Goal: Task Accomplishment & Management: Use online tool/utility

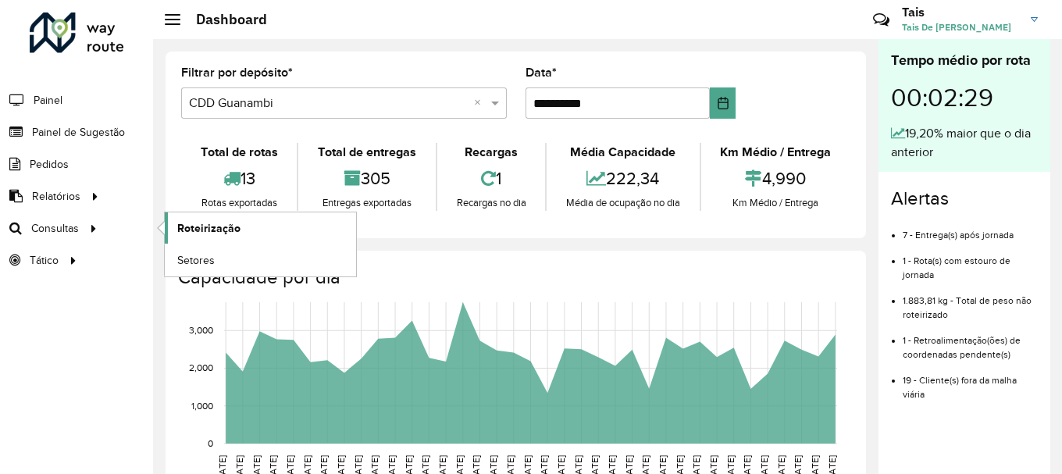
click at [256, 232] on link "Roteirização" at bounding box center [260, 227] width 191 height 31
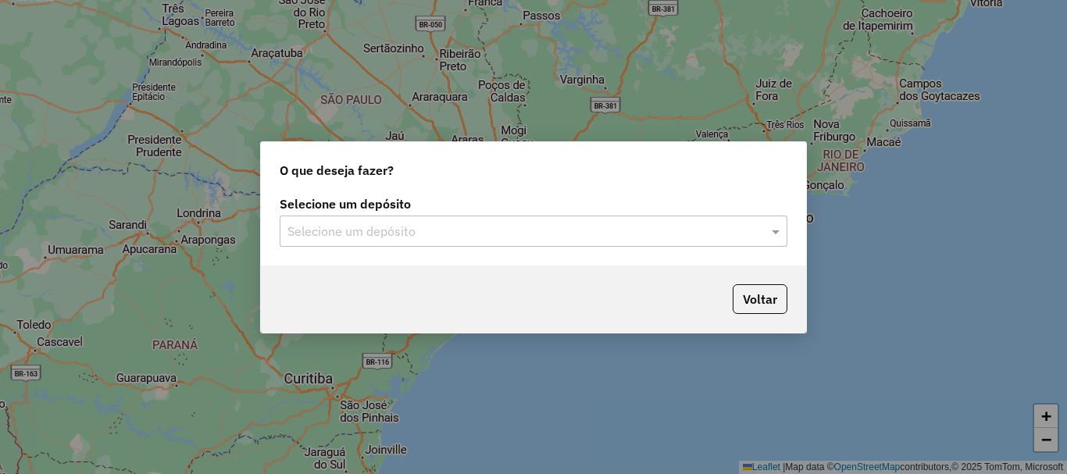
click at [631, 209] on label "Selecione um depósito" at bounding box center [534, 203] width 508 height 19
click at [612, 226] on input "text" at bounding box center [517, 232] width 461 height 19
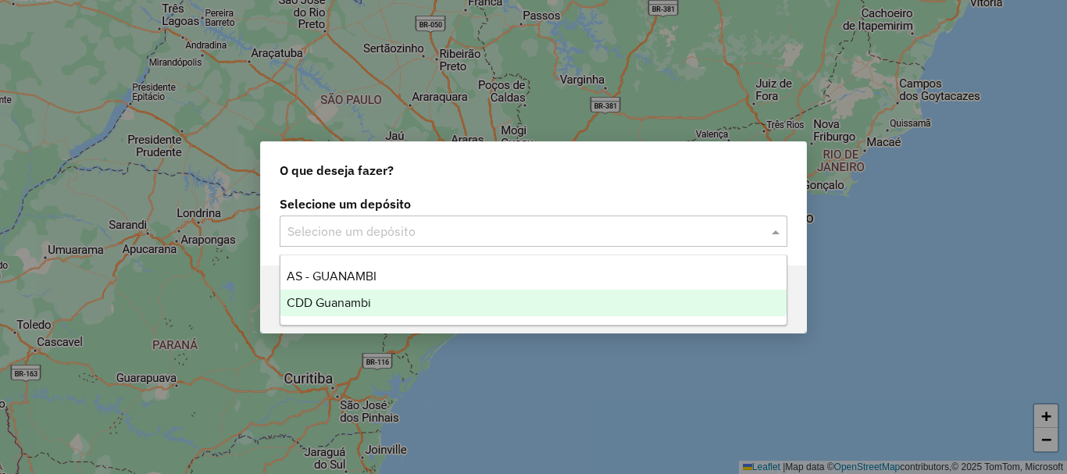
click at [350, 294] on div "CDD Guanambi" at bounding box center [533, 303] width 506 height 27
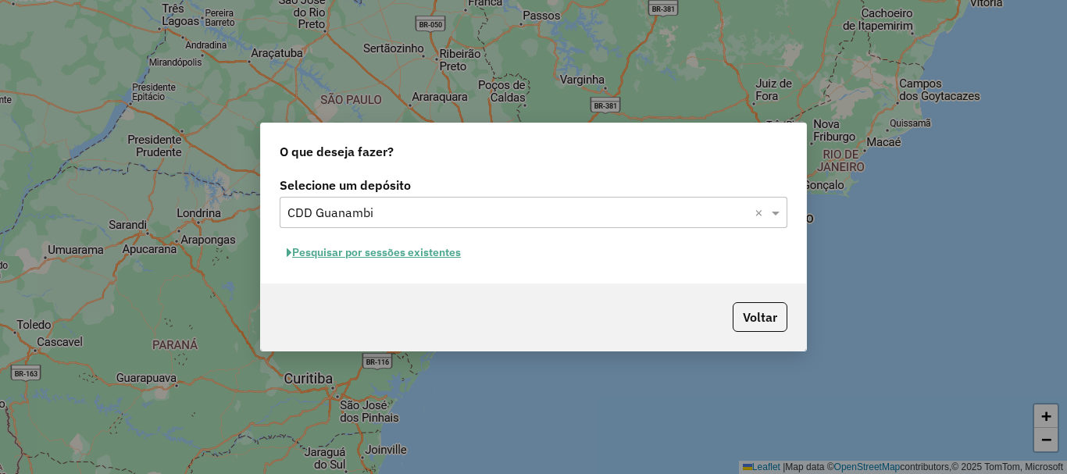
click at [409, 252] on button "Pesquisar por sessões existentes" at bounding box center [374, 253] width 188 height 24
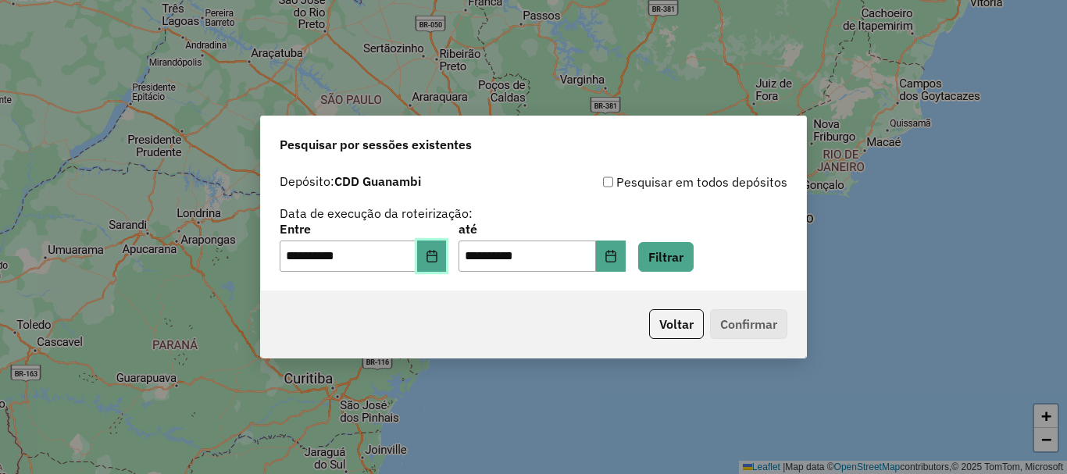
click at [437, 252] on icon "Choose Date" at bounding box center [432, 256] width 12 height 12
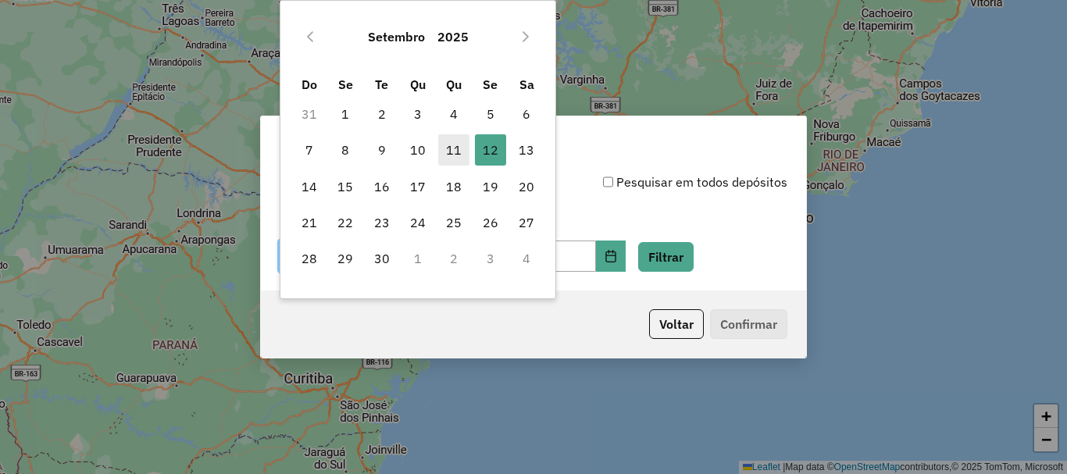
click at [455, 150] on span "11" at bounding box center [453, 149] width 31 height 31
type input "**********"
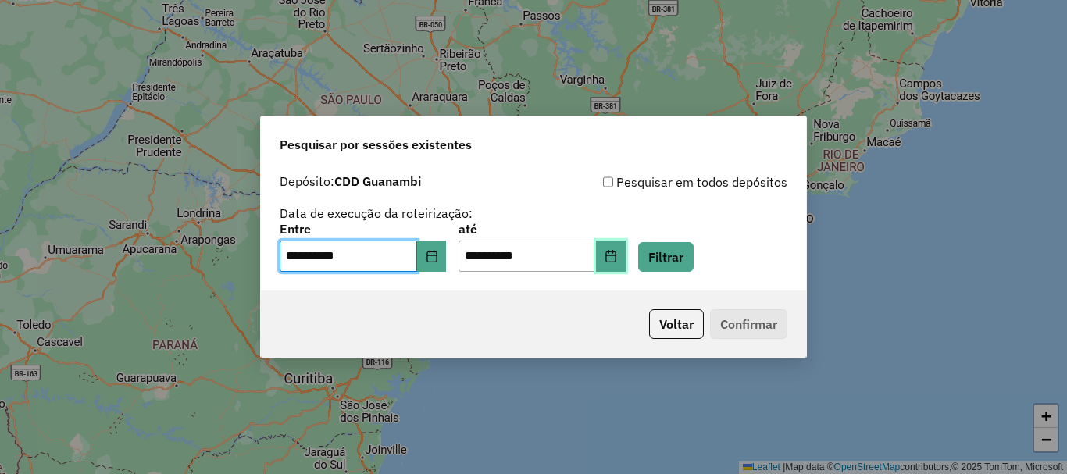
click at [626, 247] on button "Choose Date" at bounding box center [611, 256] width 30 height 31
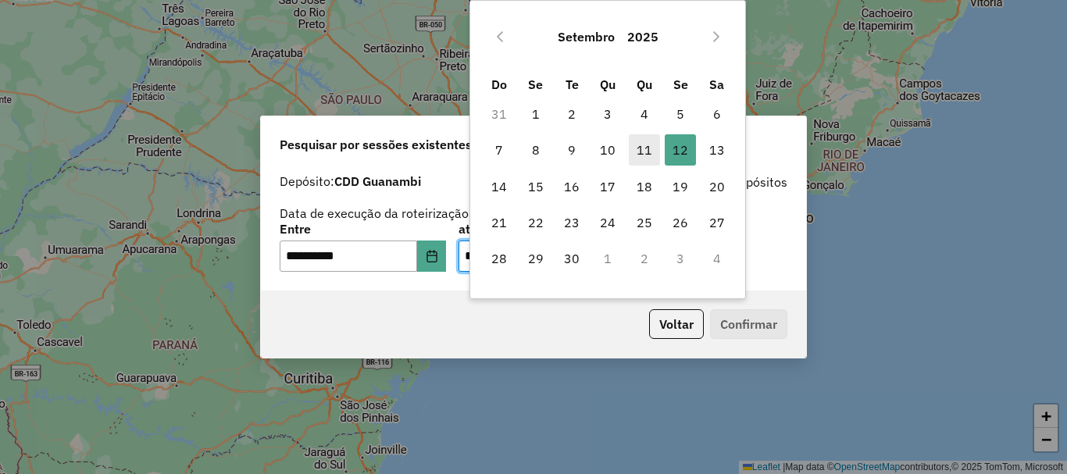
click at [640, 152] on span "11" at bounding box center [644, 149] width 31 height 31
type input "**********"
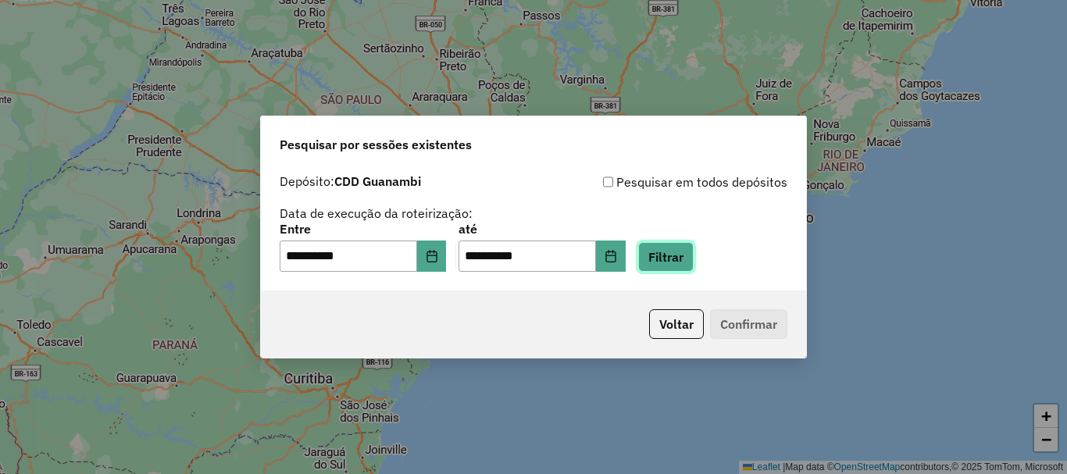
click at [694, 259] on button "Filtrar" at bounding box center [665, 257] width 55 height 30
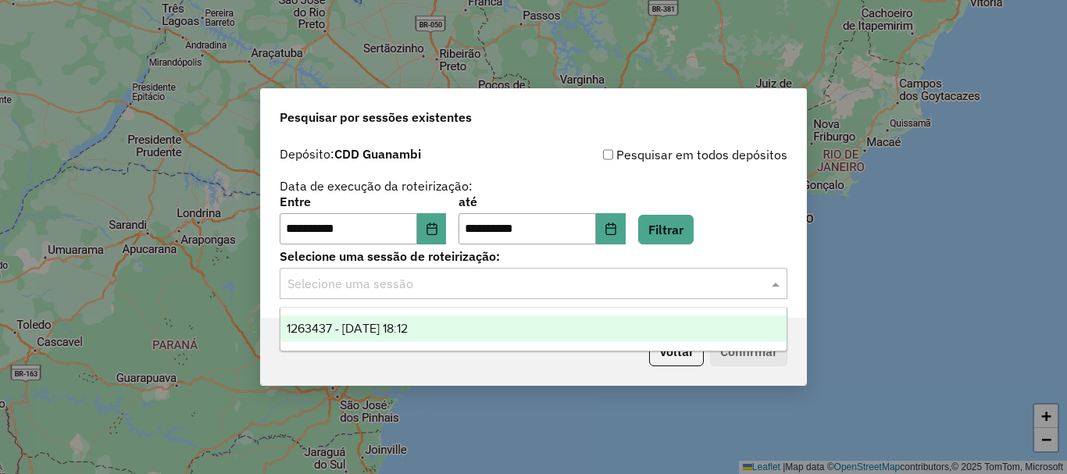
click at [440, 294] on div "Selecione uma sessão" at bounding box center [534, 283] width 508 height 31
click at [426, 335] on div "1263437 - [DATE] 18:12" at bounding box center [533, 329] width 506 height 27
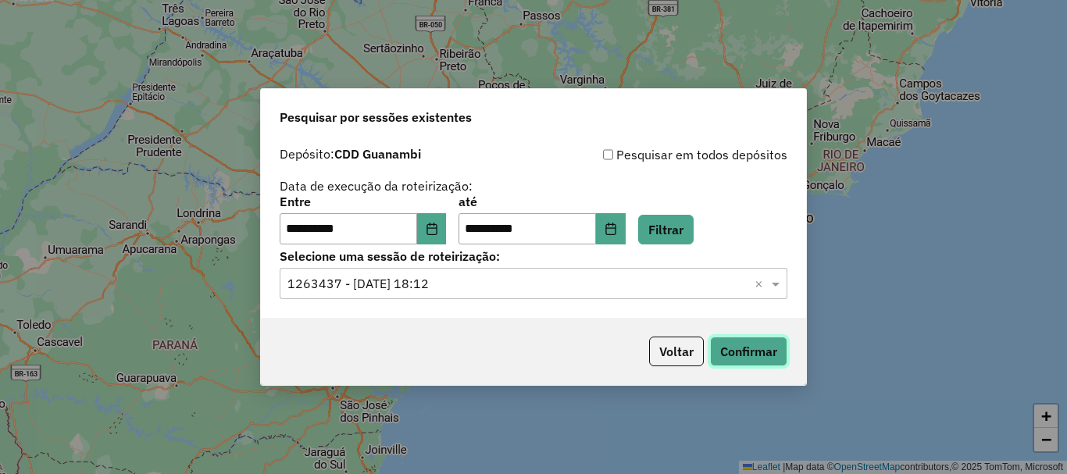
click at [710, 362] on button "Confirmar" at bounding box center [748, 352] width 77 height 30
click at [447, 229] on button "Choose Date" at bounding box center [432, 228] width 30 height 31
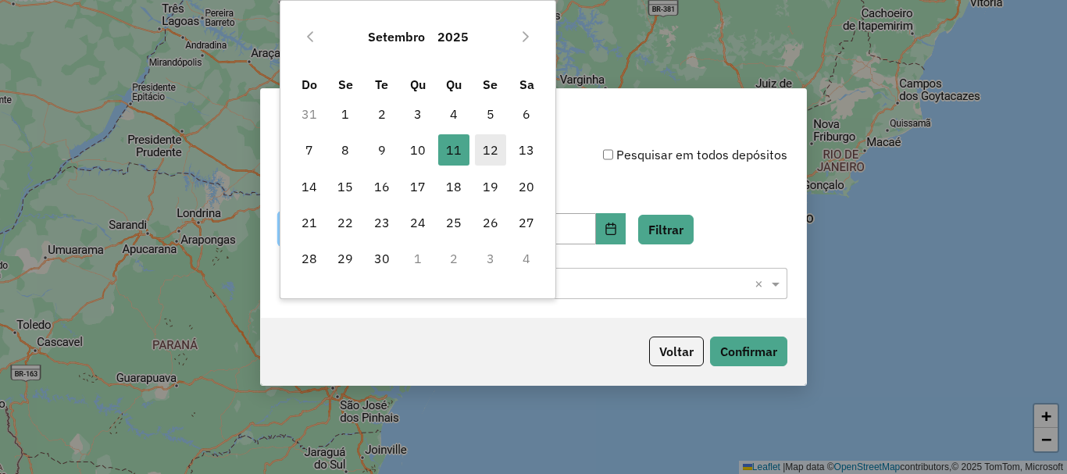
click at [486, 158] on span "12" at bounding box center [490, 149] width 31 height 31
type input "**********"
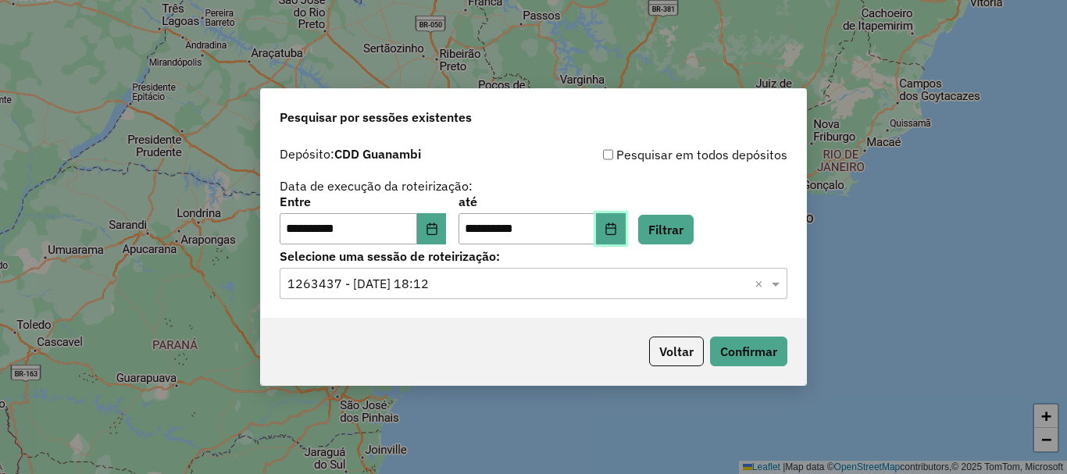
click at [623, 230] on button "Choose Date" at bounding box center [611, 228] width 30 height 31
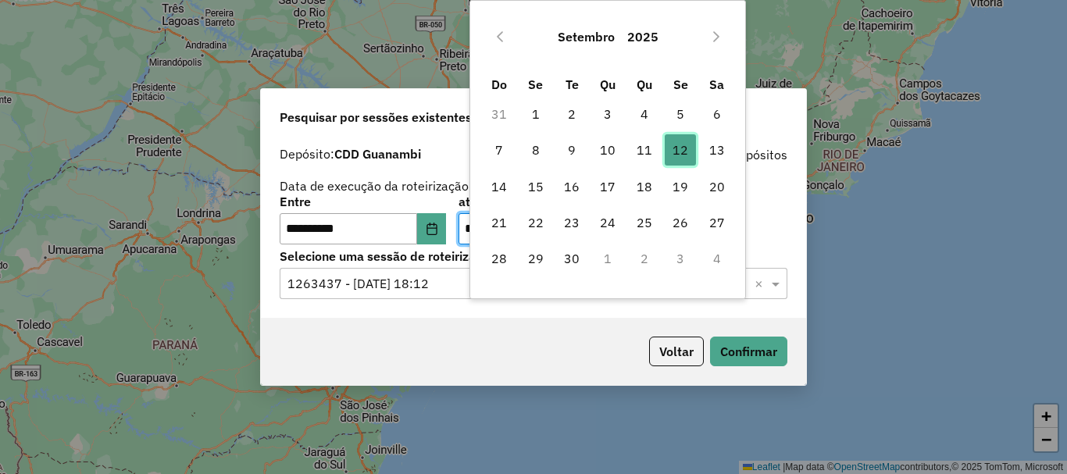
click at [682, 149] on span "12" at bounding box center [680, 149] width 31 height 31
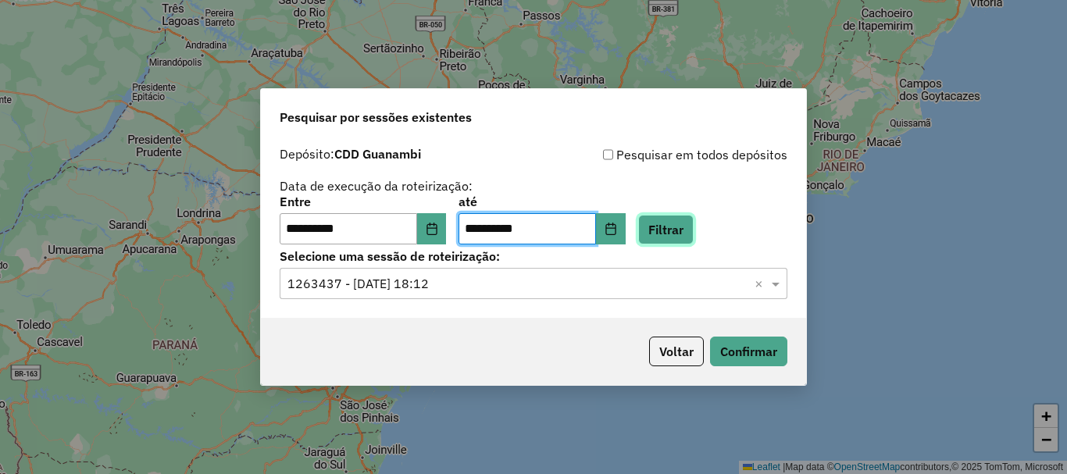
click at [694, 224] on button "Filtrar" at bounding box center [665, 230] width 55 height 30
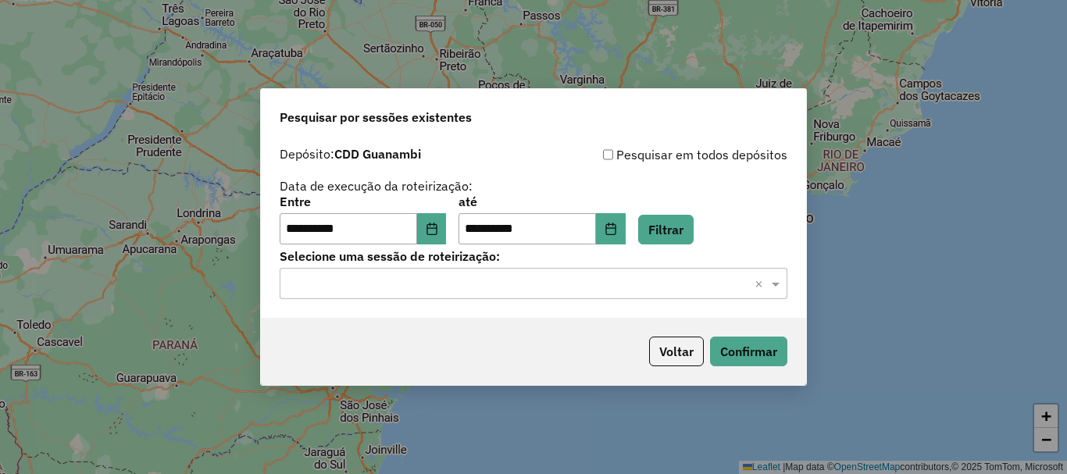
click at [691, 312] on div "**********" at bounding box center [533, 228] width 545 height 179
click at [670, 292] on input "text" at bounding box center [517, 284] width 461 height 19
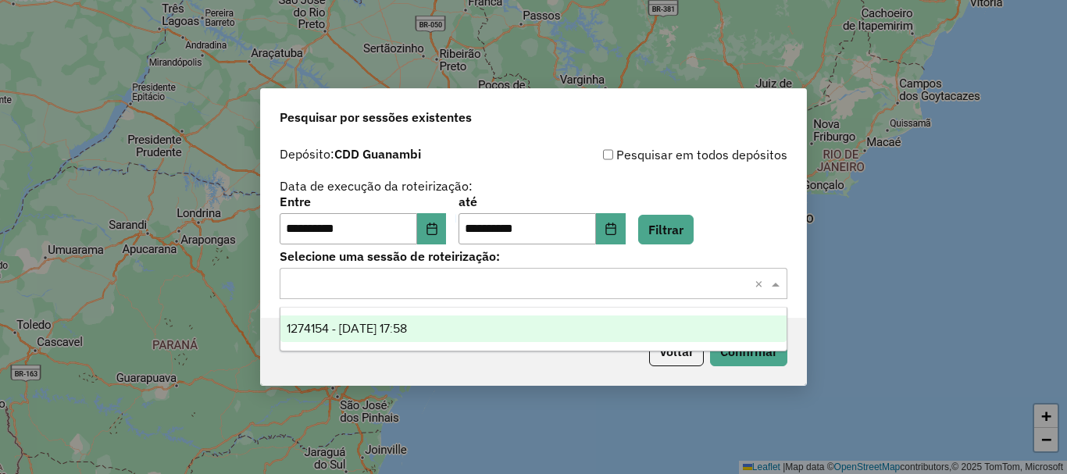
click at [407, 326] on span "1274154 - 12/09/2025 17:58" at bounding box center [347, 328] width 120 height 13
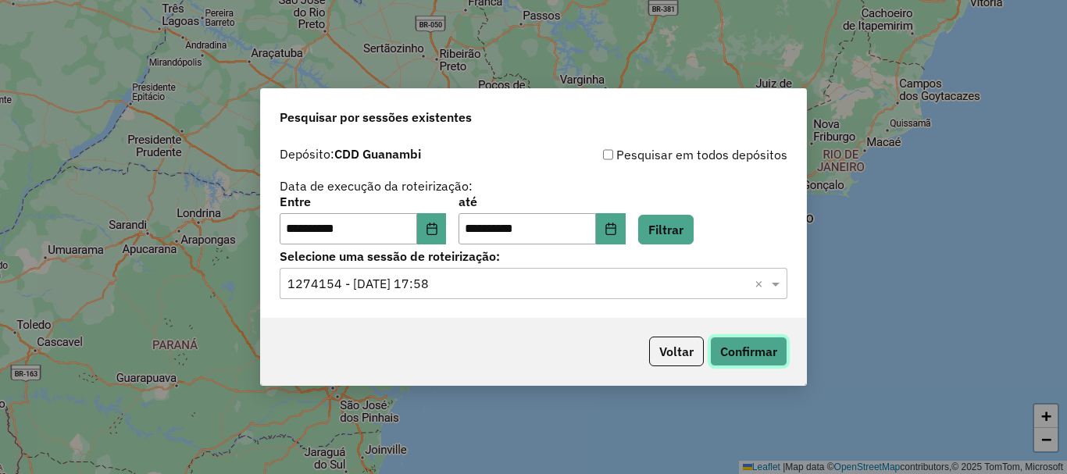
click at [751, 347] on button "Confirmar" at bounding box center [748, 352] width 77 height 30
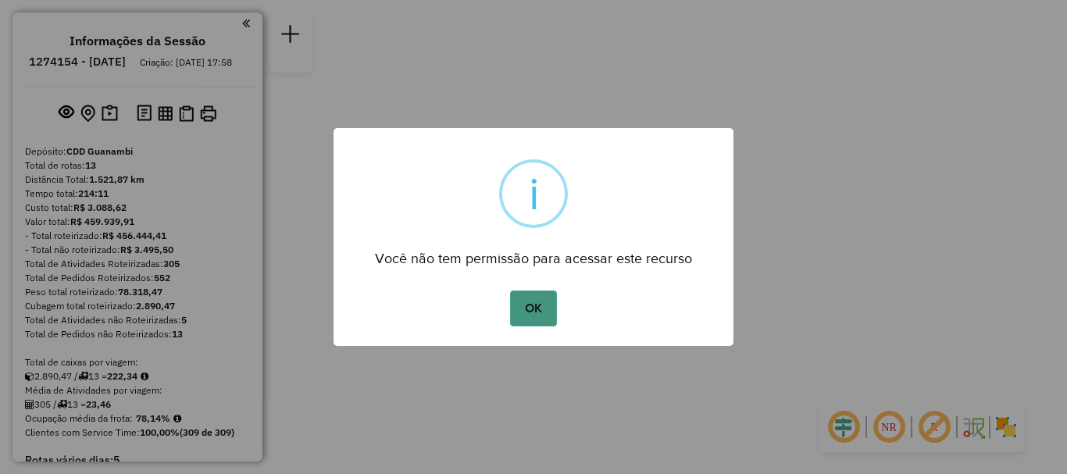
click at [551, 302] on button "OK" at bounding box center [533, 309] width 46 height 36
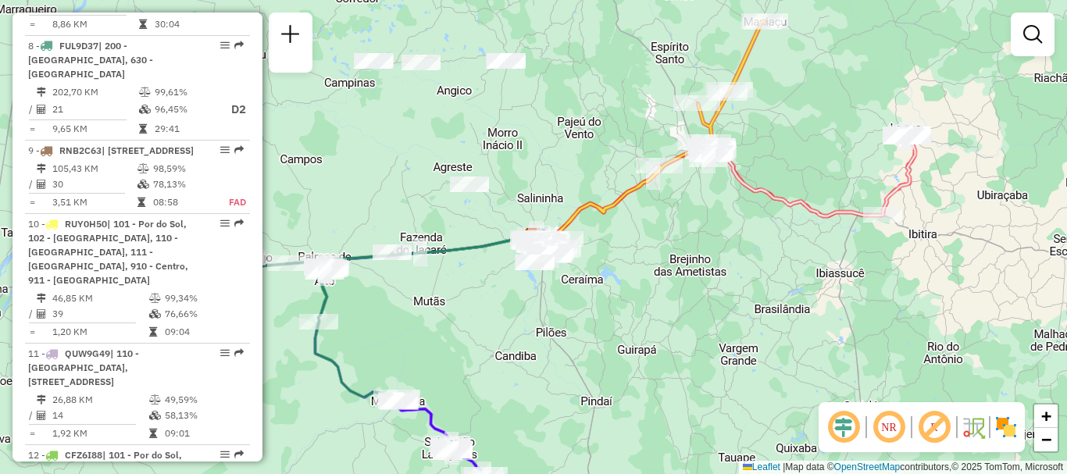
scroll to position [1285, 0]
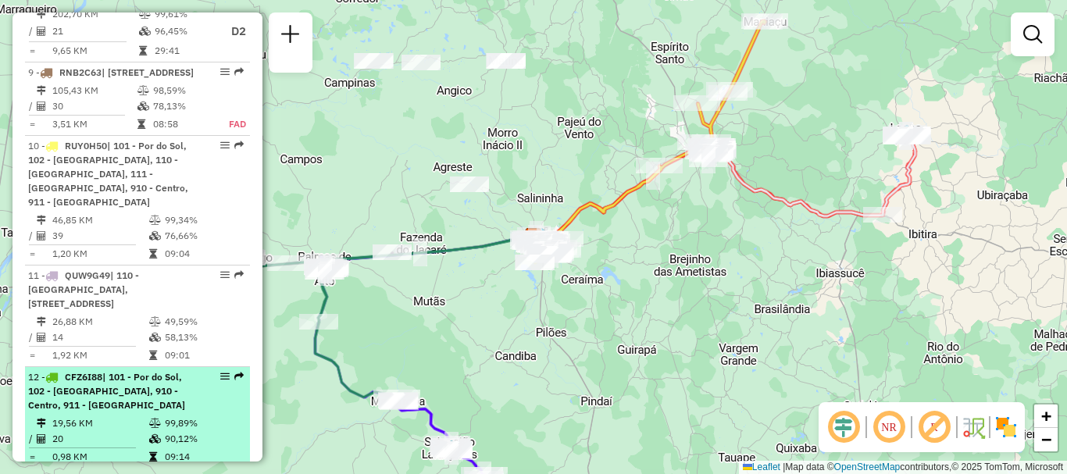
click at [169, 412] on div "12 - CFZ6I88 | 101 - Por do Sol, 102 - Vomitamel, 910 - Centro, 911 - Monte Pas…" at bounding box center [111, 391] width 166 height 42
select select "**********"
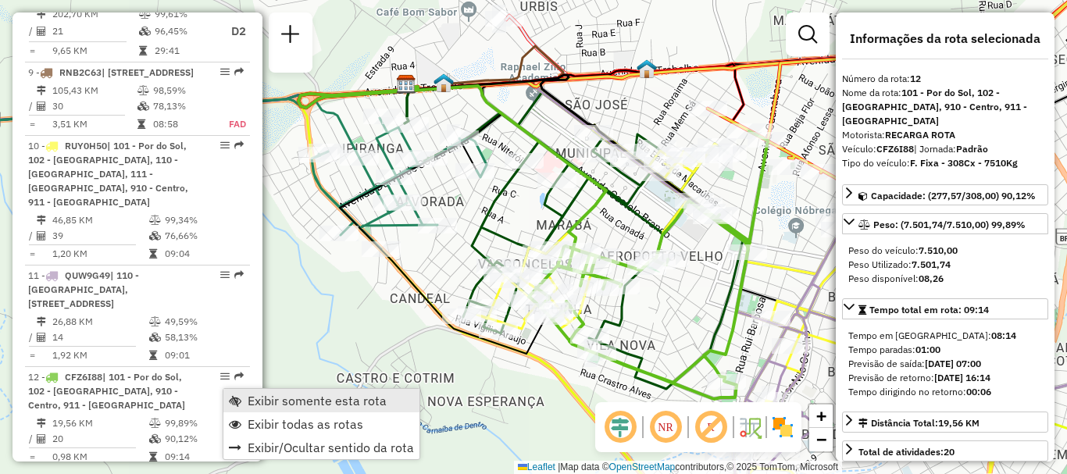
click at [269, 401] on span "Exibir somente esta rota" at bounding box center [317, 400] width 139 height 12
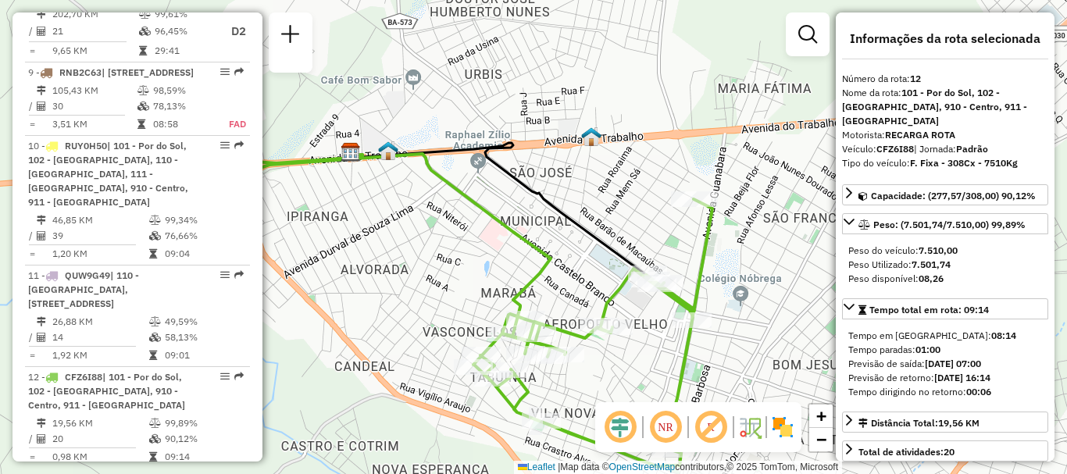
drag, startPoint x: 457, startPoint y: 240, endPoint x: 403, endPoint y: 308, distance: 86.7
click at [403, 308] on div "Janela de atendimento Grade de atendimento Capacidade Transportadoras Veículos …" at bounding box center [533, 237] width 1067 height 474
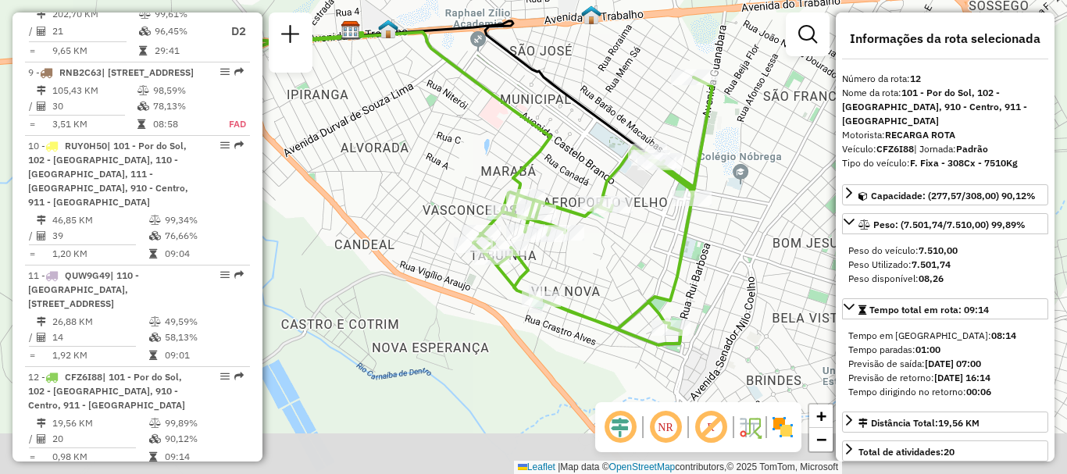
drag, startPoint x: 556, startPoint y: 233, endPoint x: 556, endPoint y: 111, distance: 121.9
click at [556, 111] on div "Janela de atendimento Grade de atendimento Capacidade Transportadoras Veículos …" at bounding box center [533, 237] width 1067 height 474
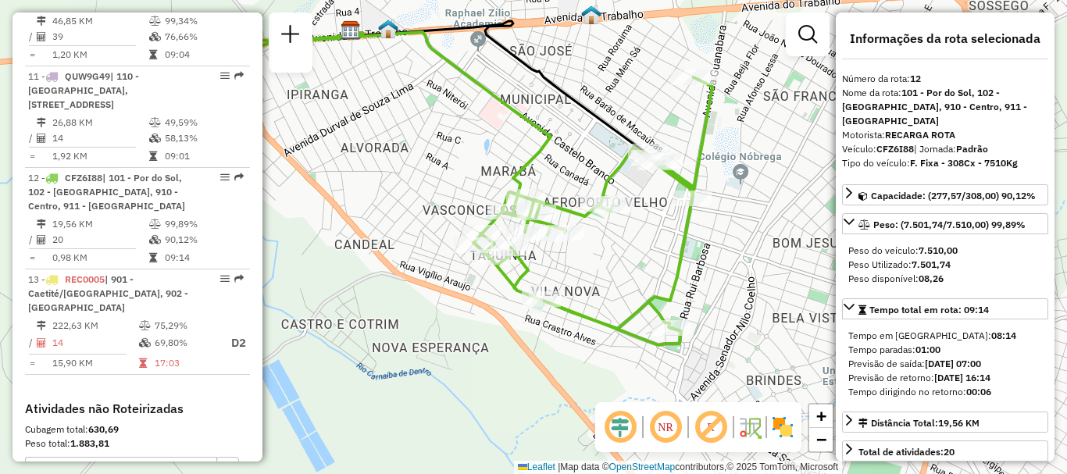
scroll to position [1754, 0]
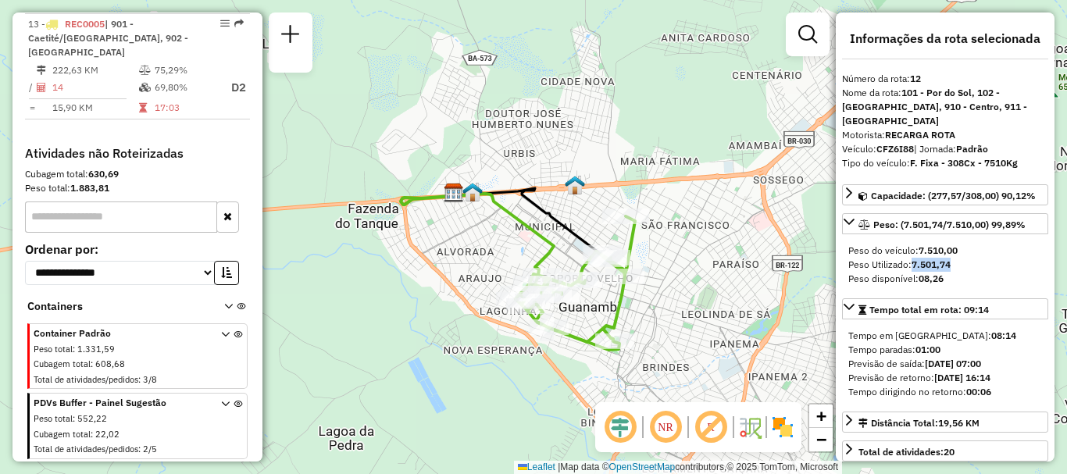
drag, startPoint x: 956, startPoint y: 250, endPoint x: 912, endPoint y: 250, distance: 43.7
click at [912, 258] on div "Peso Utilizado: 7.501,74" at bounding box center [945, 265] width 194 height 14
copy strong "7.501,74"
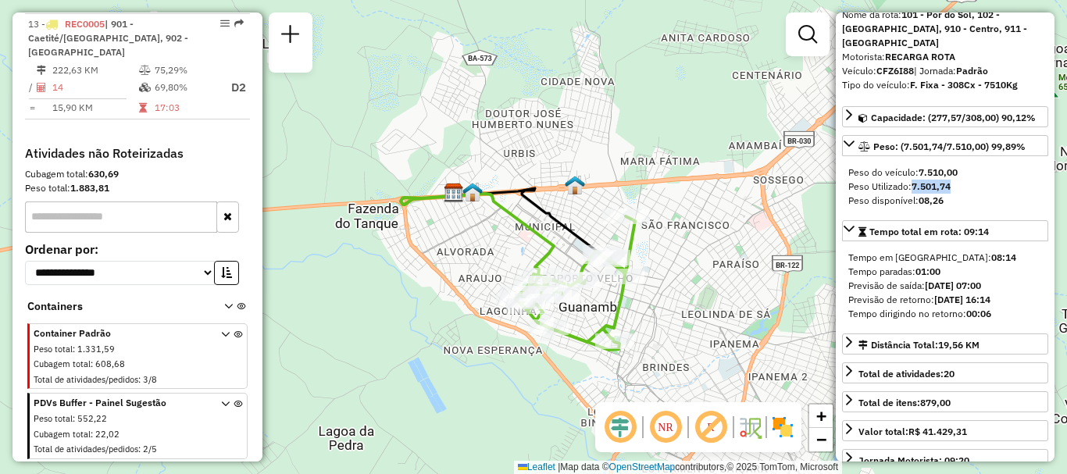
scroll to position [0, 0]
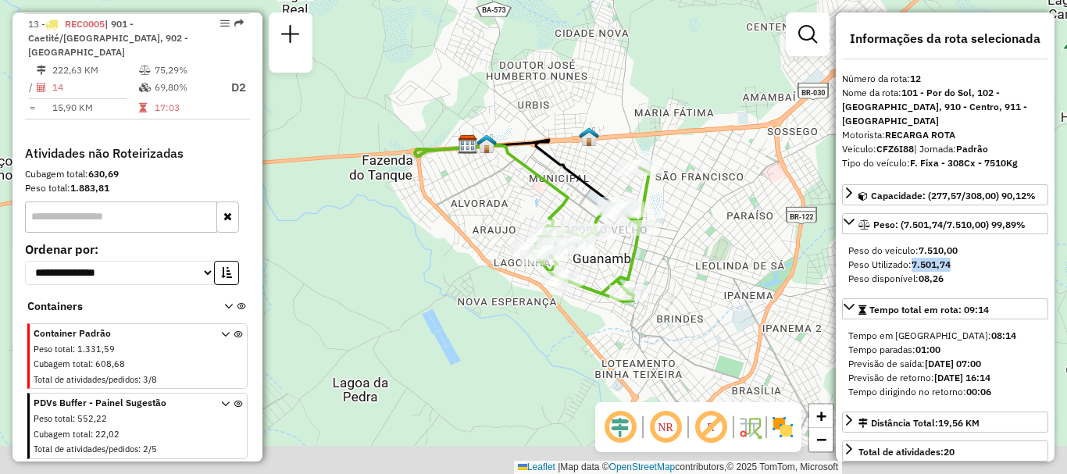
drag, startPoint x: 667, startPoint y: 294, endPoint x: 645, endPoint y: 156, distance: 139.2
click at [645, 156] on div "Janela de atendimento Grade de atendimento Capacidade Transportadoras Veículos …" at bounding box center [533, 237] width 1067 height 474
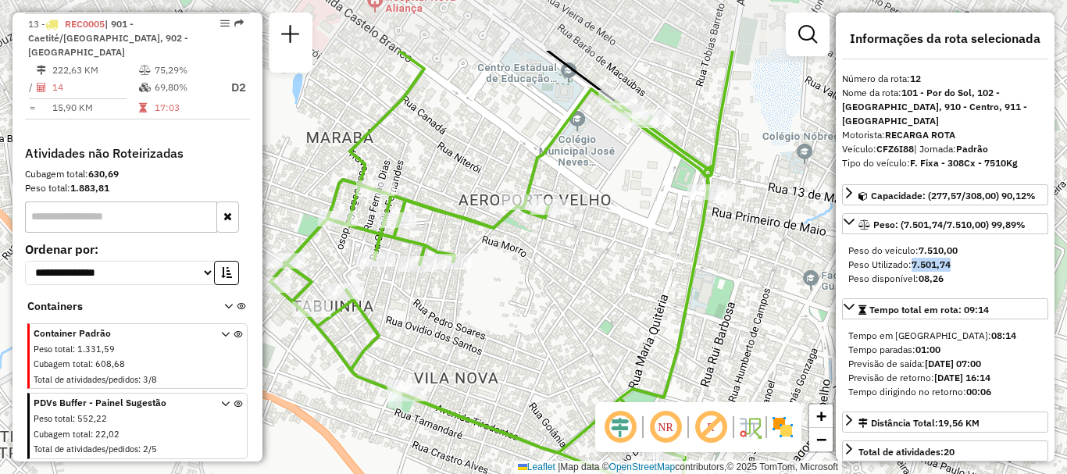
drag, startPoint x: 583, startPoint y: 194, endPoint x: 584, endPoint y: 298, distance: 103.9
click at [584, 298] on div "Janela de atendimento Grade de atendimento Capacidade Transportadoras Veículos …" at bounding box center [533, 237] width 1067 height 474
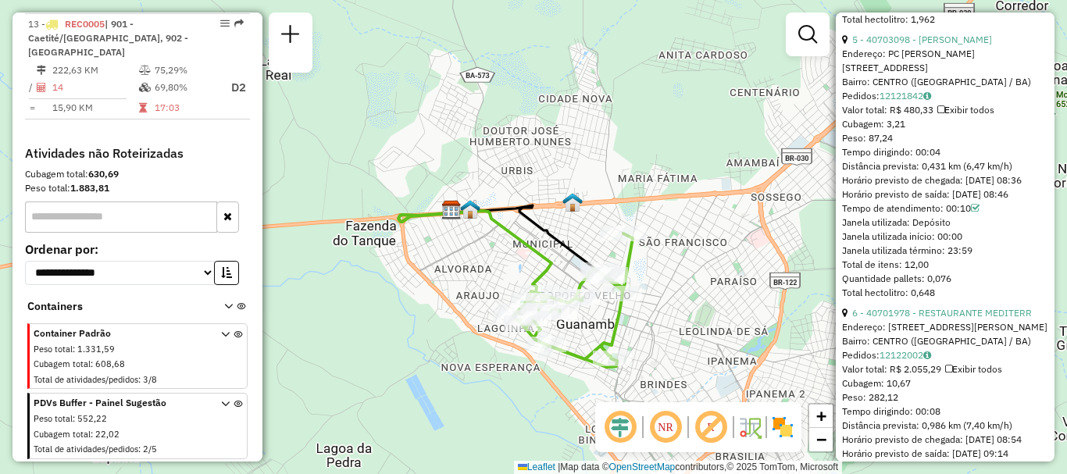
scroll to position [2109, 0]
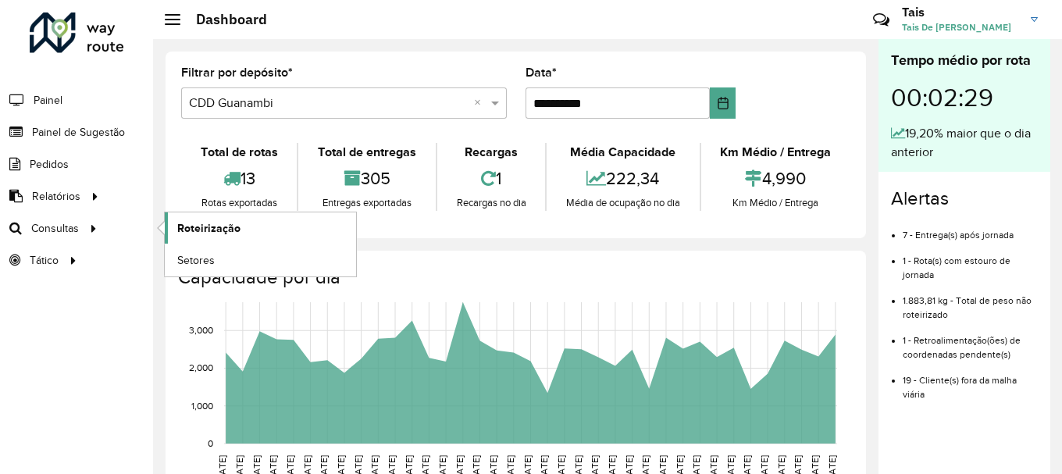
click at [221, 230] on span "Roteirização" at bounding box center [208, 228] width 63 height 16
click at [225, 226] on span "Roteirização" at bounding box center [208, 228] width 63 height 16
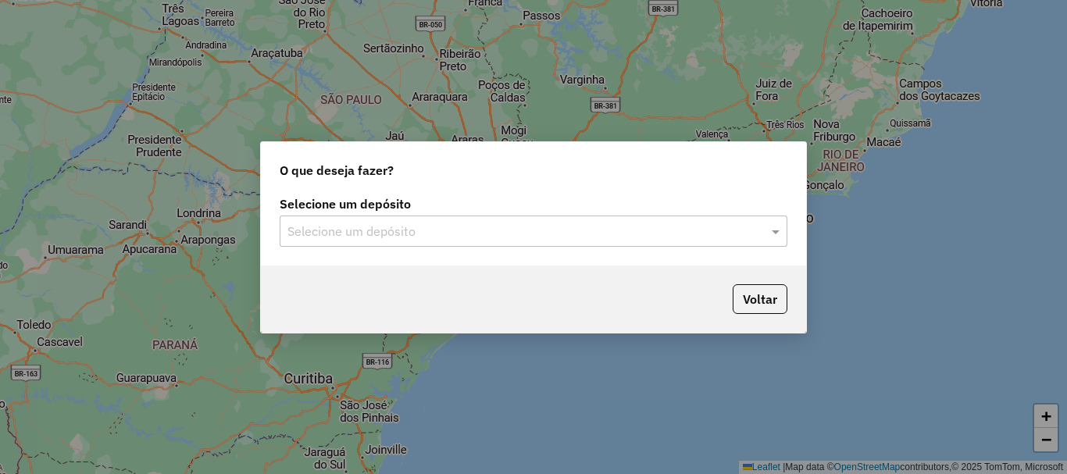
click at [471, 223] on input "text" at bounding box center [517, 232] width 461 height 19
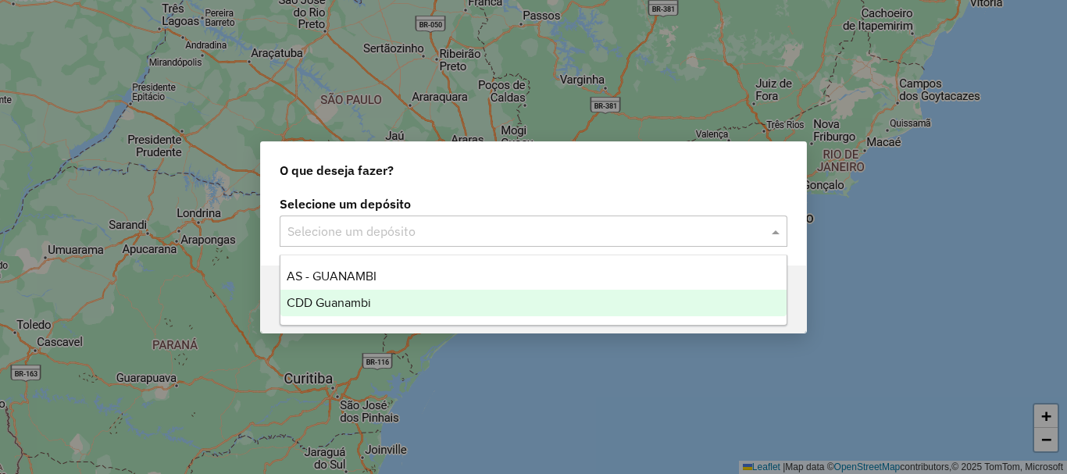
click at [335, 298] on span "CDD Guanambi" at bounding box center [329, 302] width 84 height 13
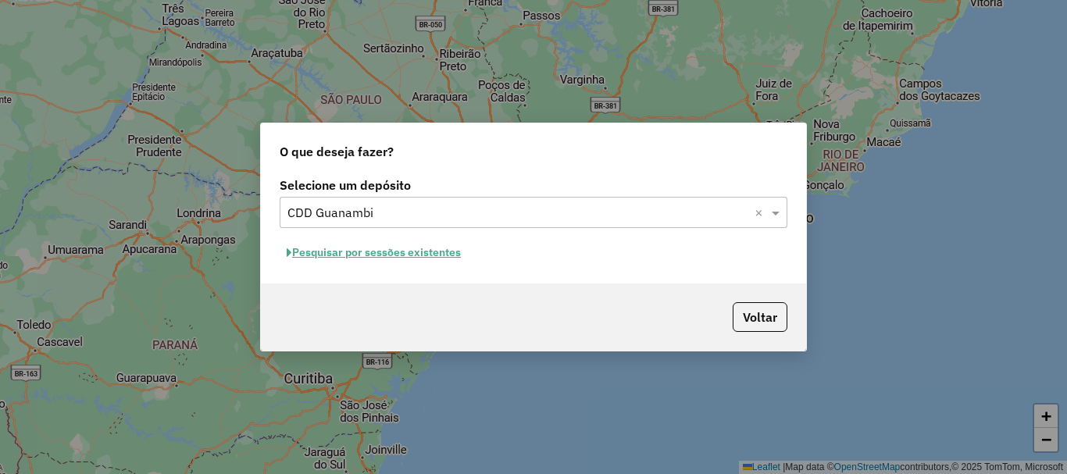
click at [441, 246] on button "Pesquisar por sessões existentes" at bounding box center [374, 253] width 188 height 24
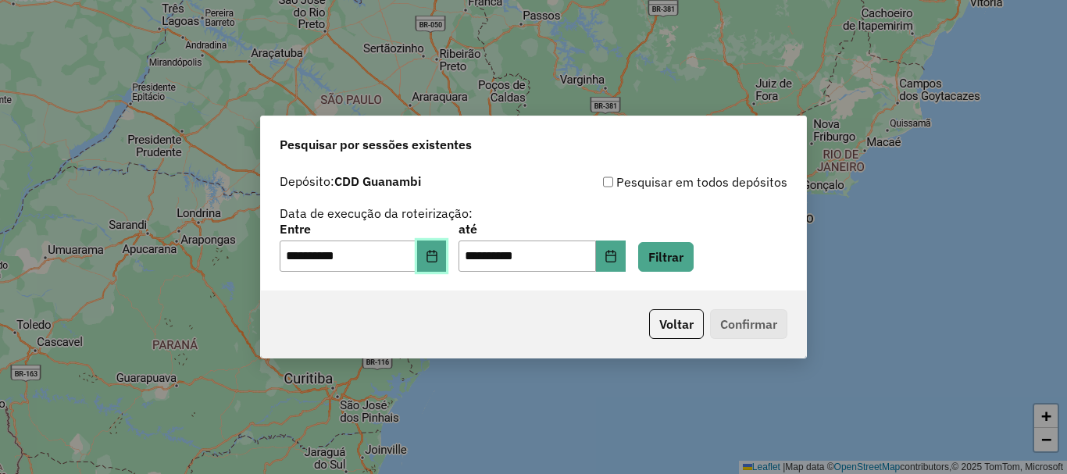
click at [438, 255] on icon "Choose Date" at bounding box center [432, 256] width 12 height 12
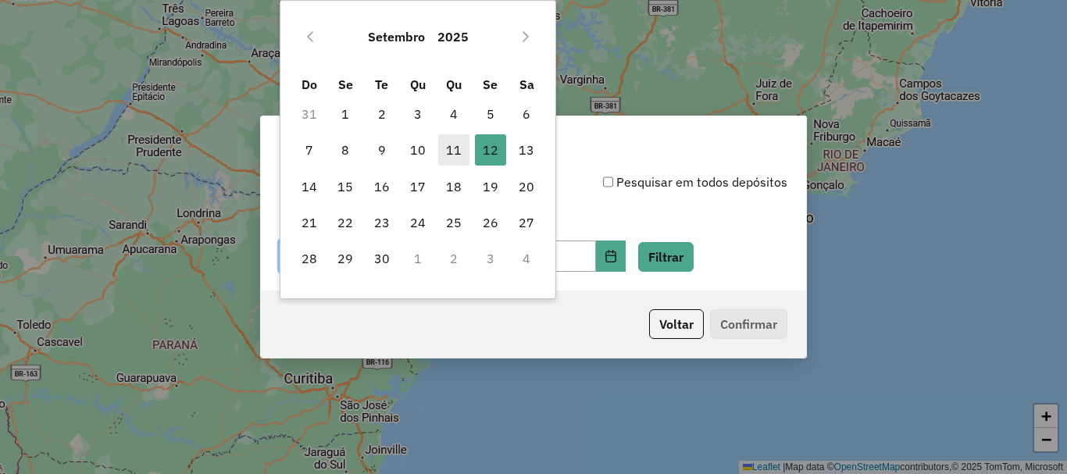
click at [447, 156] on span "11" at bounding box center [453, 149] width 31 height 31
type input "**********"
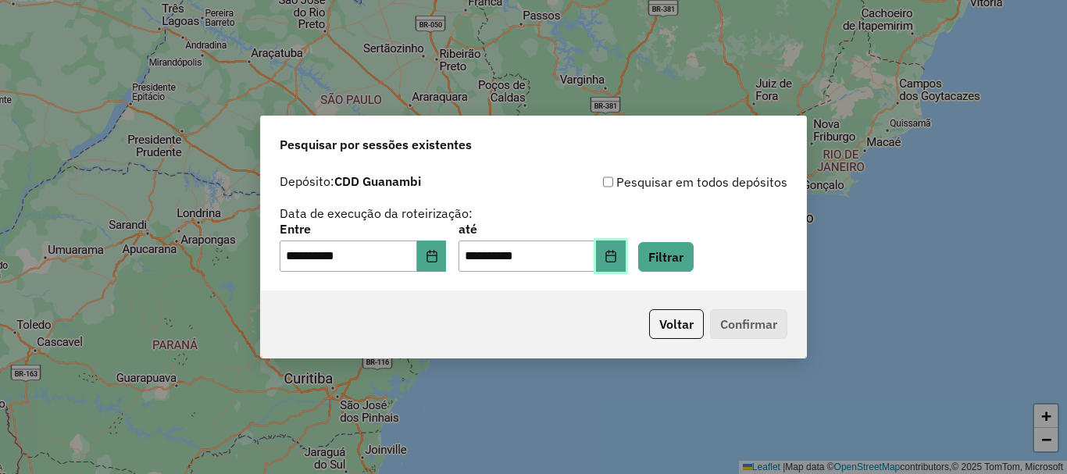
click at [626, 259] on button "Choose Date" at bounding box center [611, 256] width 30 height 31
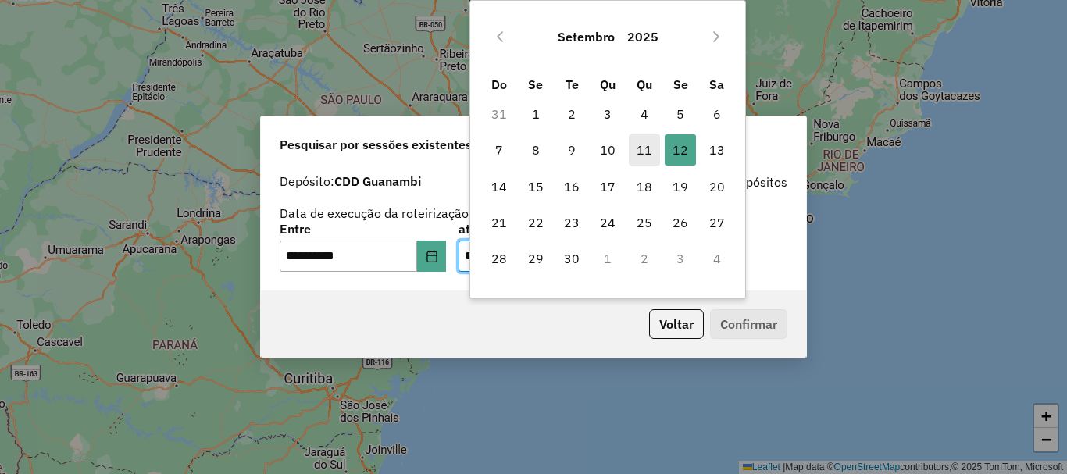
click at [634, 152] on span "11" at bounding box center [644, 149] width 31 height 31
type input "**********"
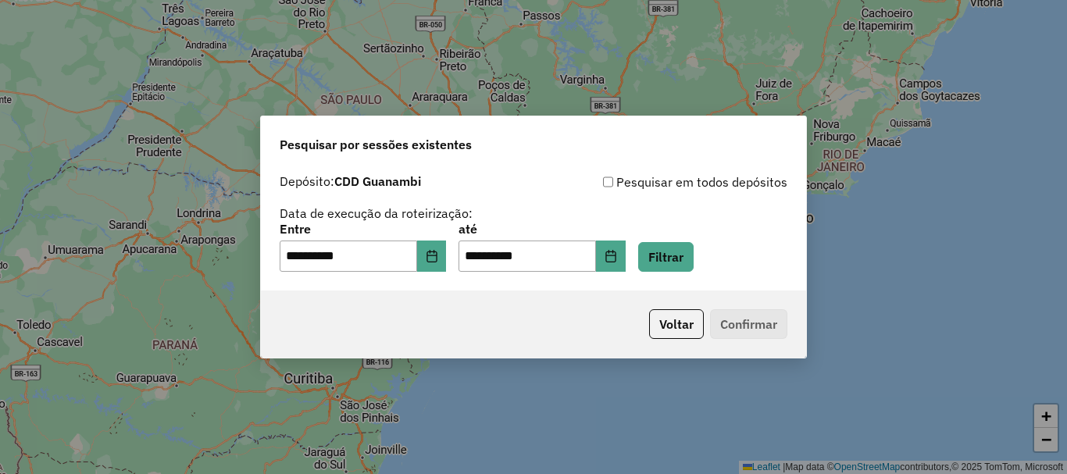
click at [693, 273] on div "**********" at bounding box center [533, 228] width 545 height 124
click at [694, 266] on button "Filtrar" at bounding box center [665, 257] width 55 height 30
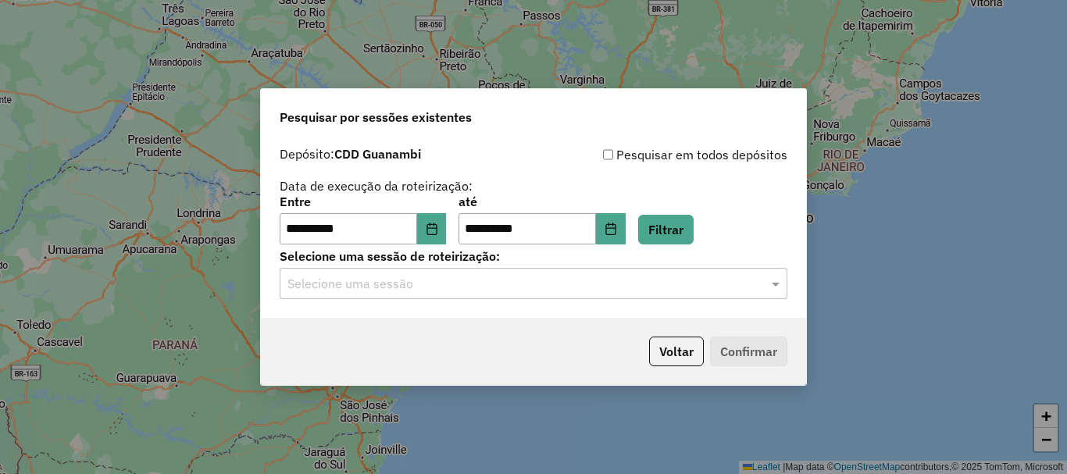
click at [441, 281] on input "text" at bounding box center [517, 284] width 461 height 19
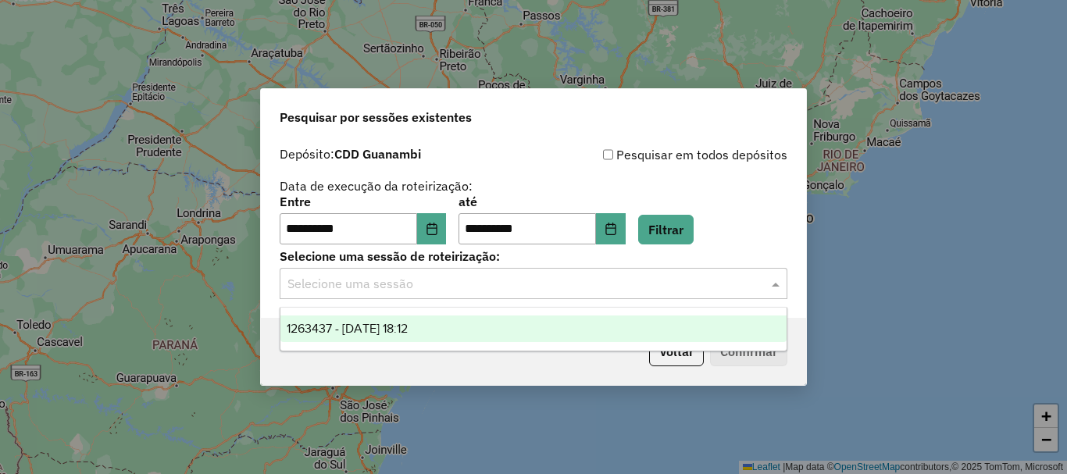
drag, startPoint x: 367, startPoint y: 323, endPoint x: 527, endPoint y: 337, distance: 160.7
click at [368, 323] on span "1263437 - [DATE] 18:12" at bounding box center [347, 328] width 121 height 13
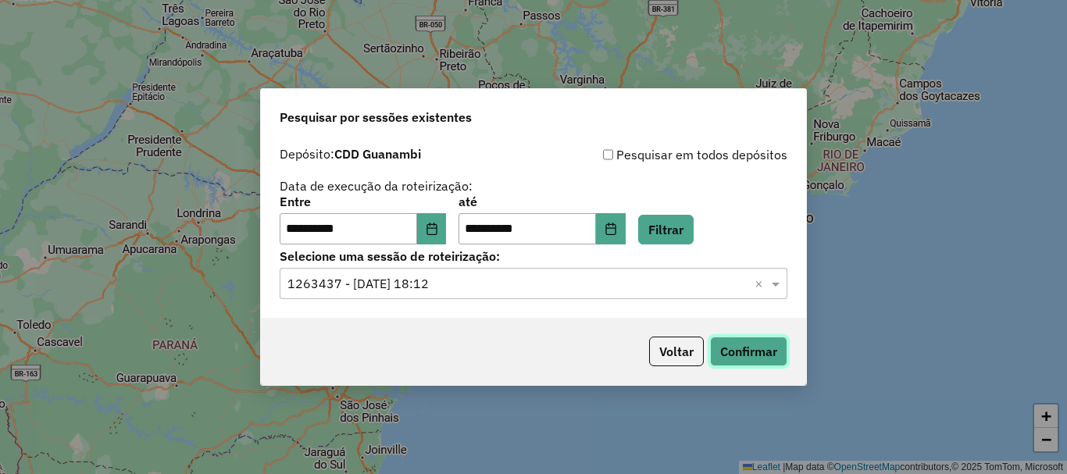
click at [734, 342] on button "Confirmar" at bounding box center [748, 352] width 77 height 30
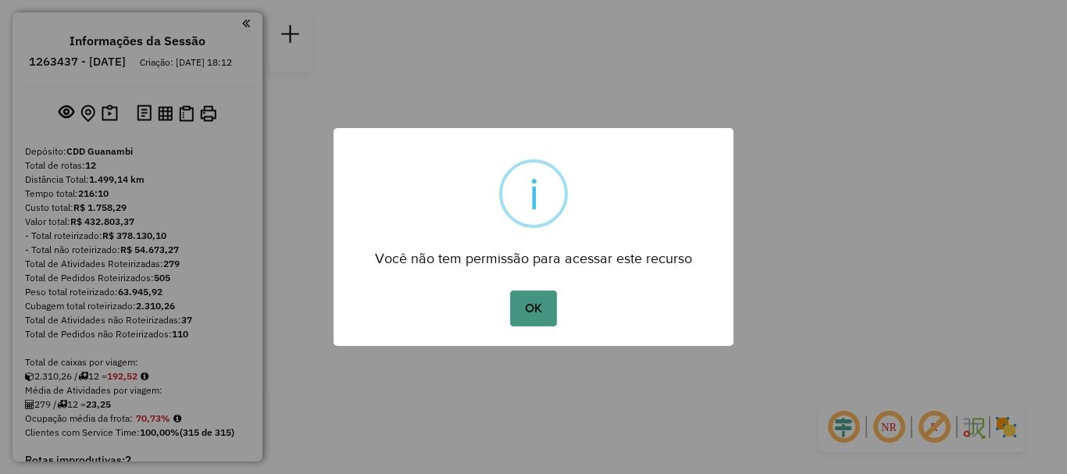
click at [541, 308] on button "OK" at bounding box center [533, 309] width 46 height 36
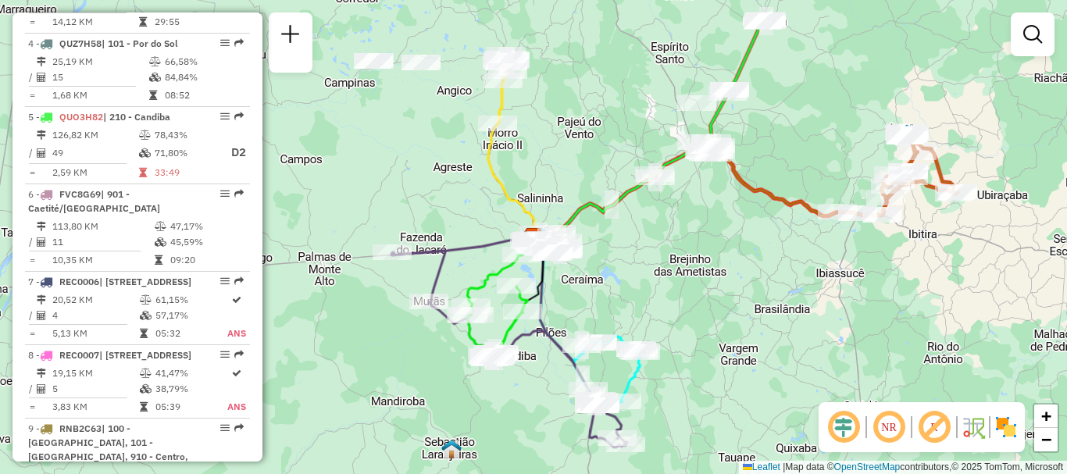
scroll to position [587, 0]
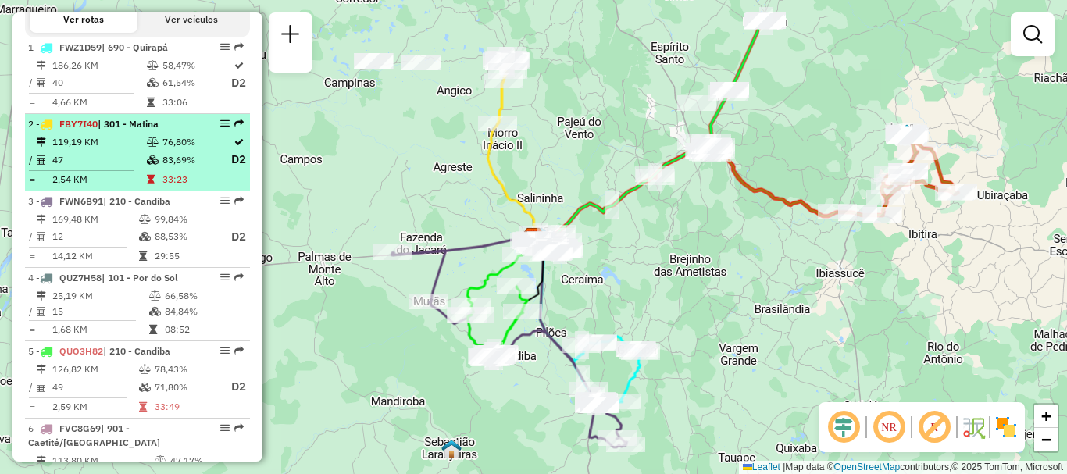
click at [127, 150] on td "119,19 KM" at bounding box center [99, 142] width 95 height 16
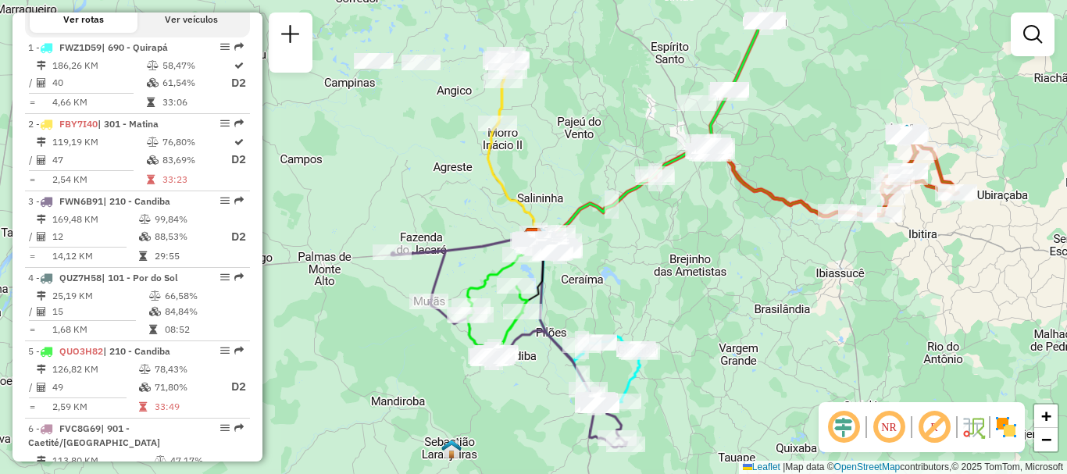
select select "**********"
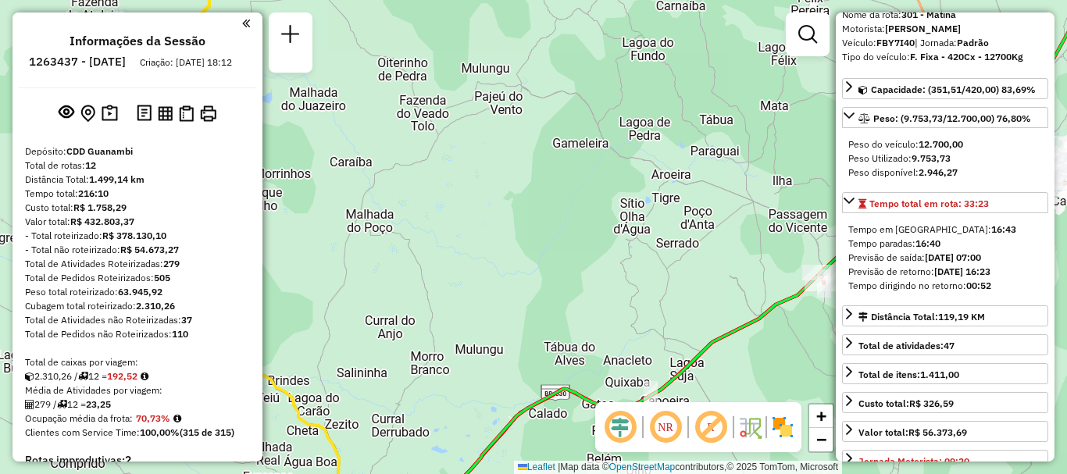
scroll to position [0, 0]
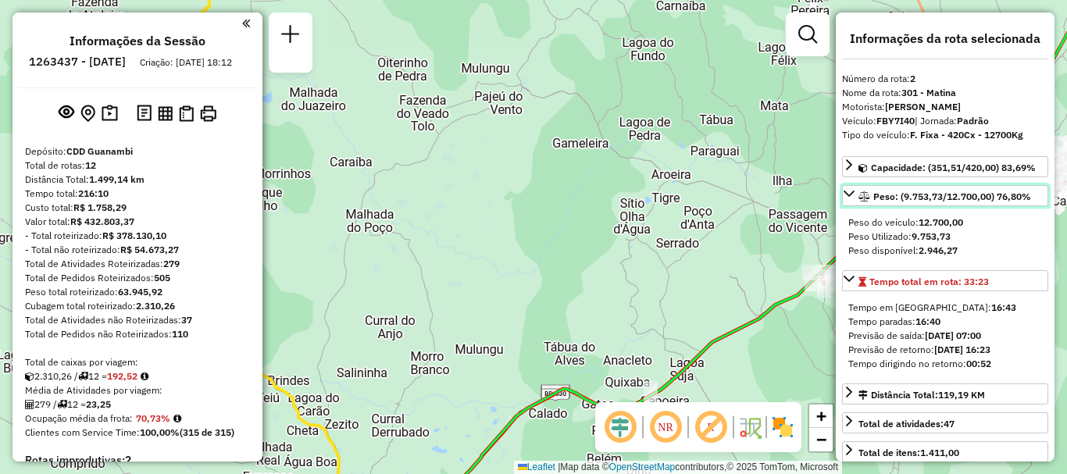
click at [847, 191] on icon at bounding box center [849, 193] width 12 height 12
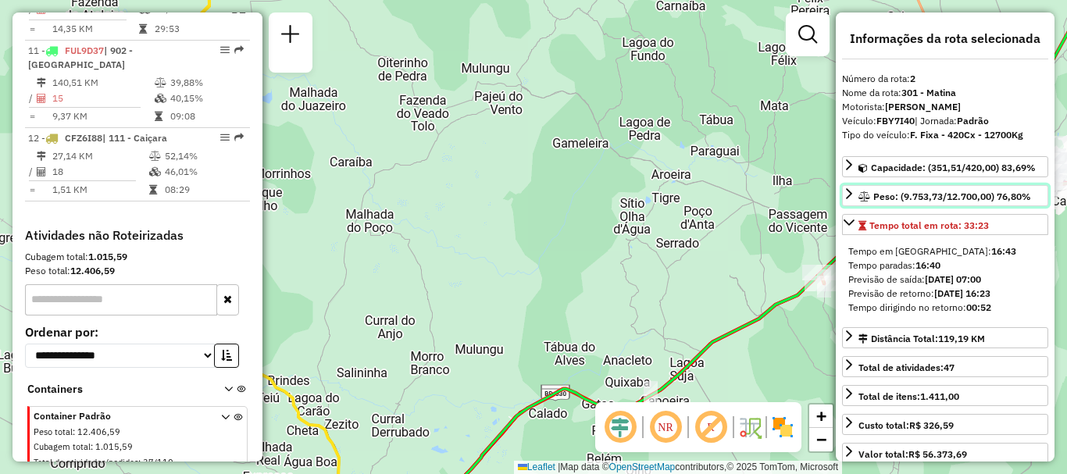
scroll to position [1328, 0]
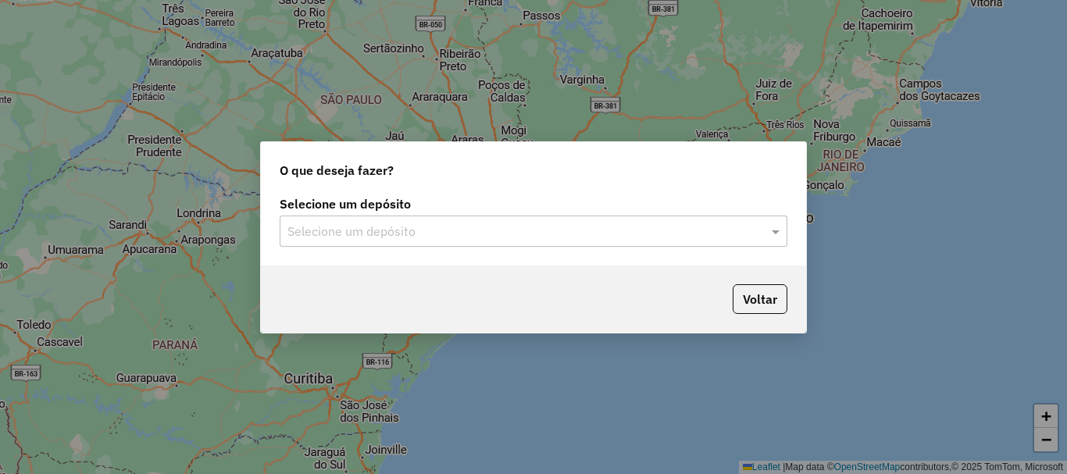
click at [704, 230] on input "text" at bounding box center [517, 232] width 461 height 19
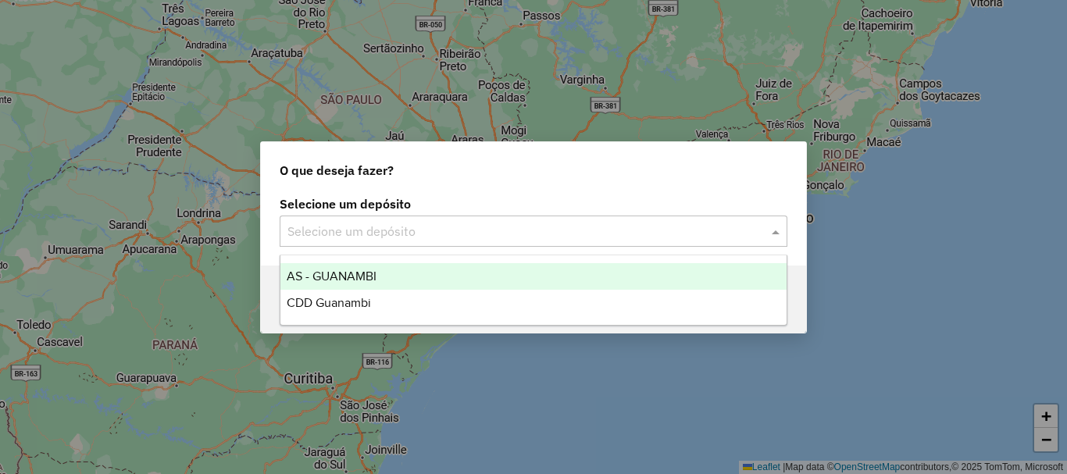
click at [389, 231] on input "text" at bounding box center [517, 232] width 461 height 19
